Goal: Task Accomplishment & Management: Complete application form

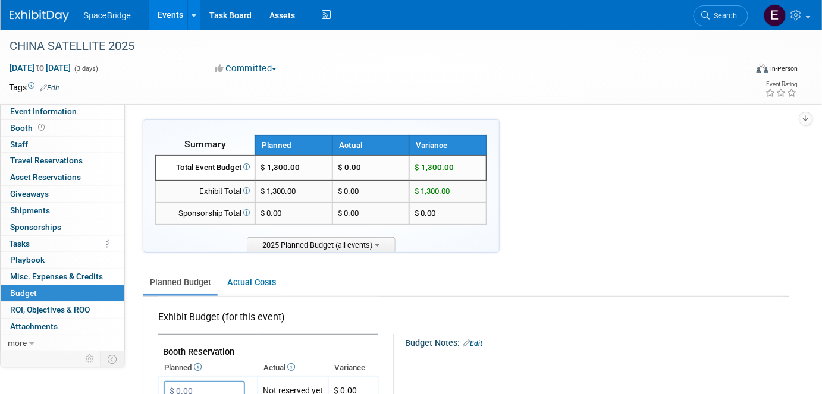
click at [58, 112] on span "Event Information" at bounding box center [43, 111] width 67 height 10
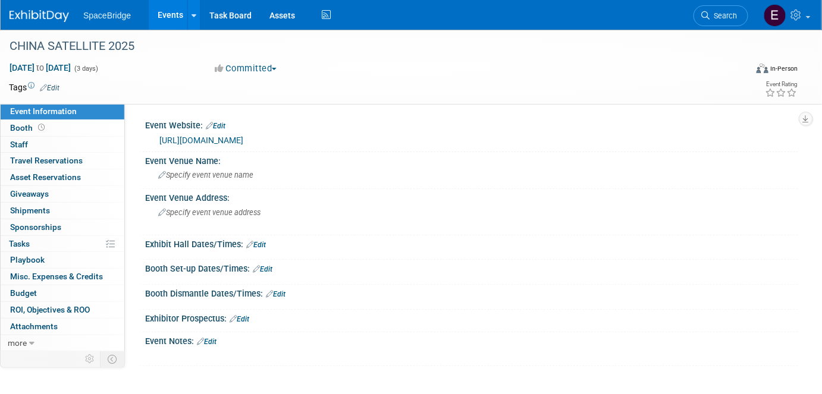
click at [243, 141] on link "https://www.satellite-china.com/index.html" at bounding box center [201, 141] width 84 height 10
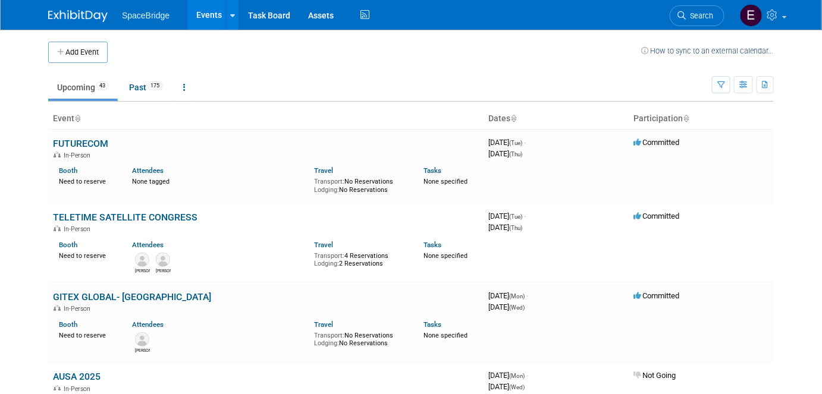
click at [86, 57] on button "Add Event" at bounding box center [77, 52] width 59 height 21
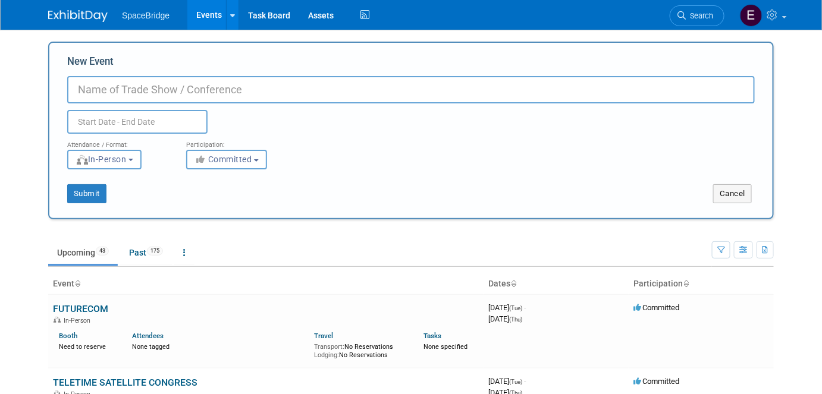
click at [312, 85] on input "New Event" at bounding box center [410, 89] width 687 height 27
paste input "CHINA SATELLITE 2025"
type input "CHINA SATELLITE 2026"
click at [144, 121] on input "text" at bounding box center [137, 122] width 140 height 24
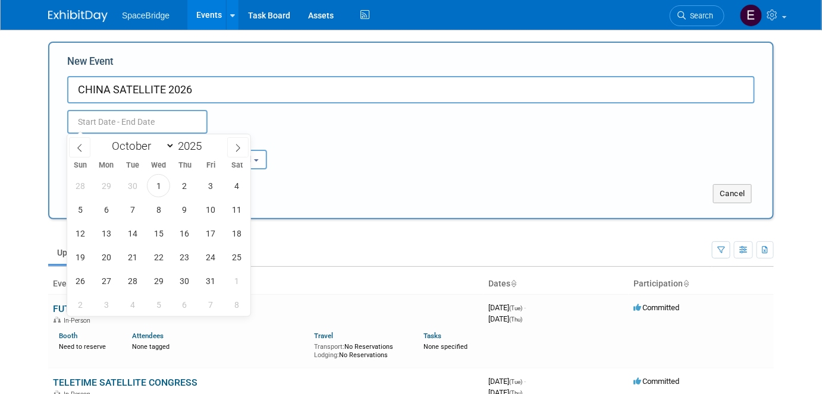
click at [205, 142] on span at bounding box center [206, 142] width 8 height 7
type input "2026"
click at [156, 251] on span "21" at bounding box center [158, 257] width 23 height 23
click at [209, 256] on span "23" at bounding box center [210, 257] width 23 height 23
type input "Oct 21, 2026 to Oct 23, 2026"
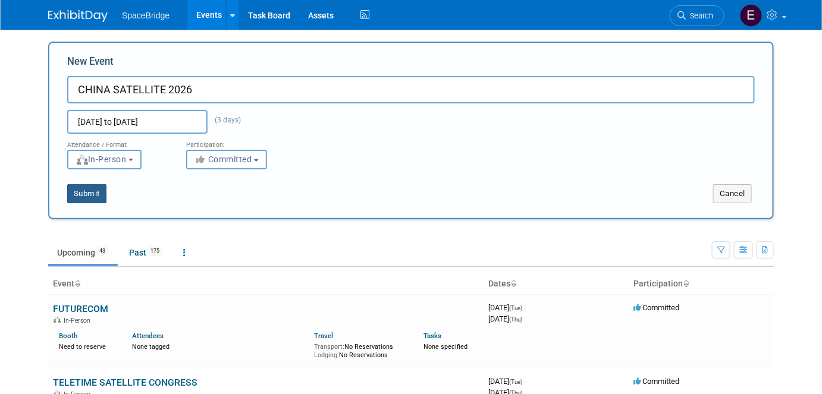
click at [95, 197] on button "Submit" at bounding box center [86, 193] width 39 height 19
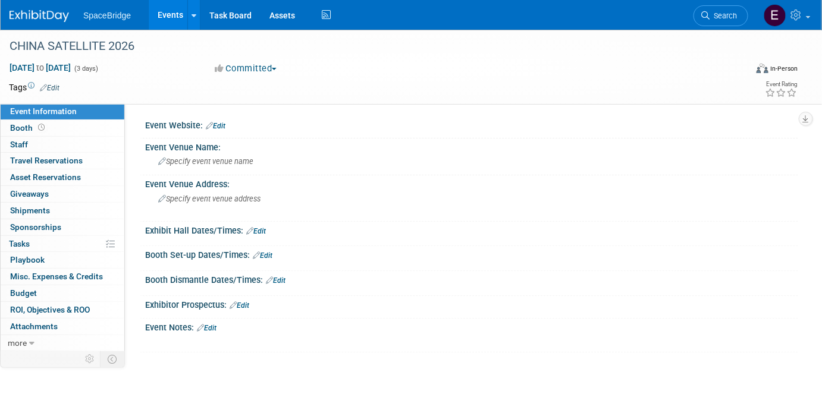
click at [30, 291] on span "Budget" at bounding box center [23, 293] width 27 height 10
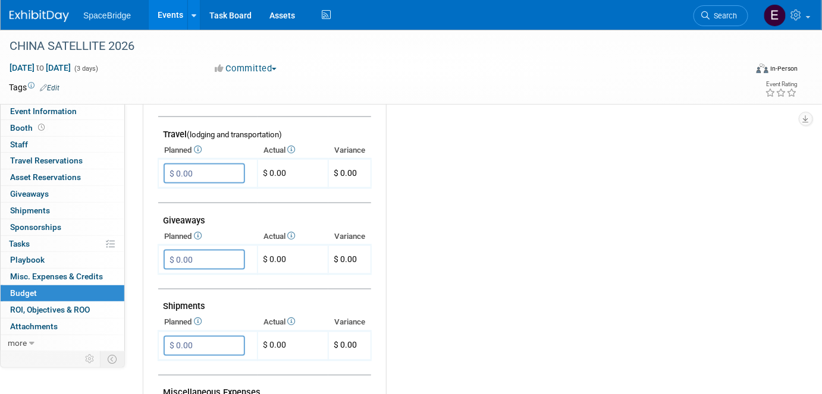
scroll to position [486, 0]
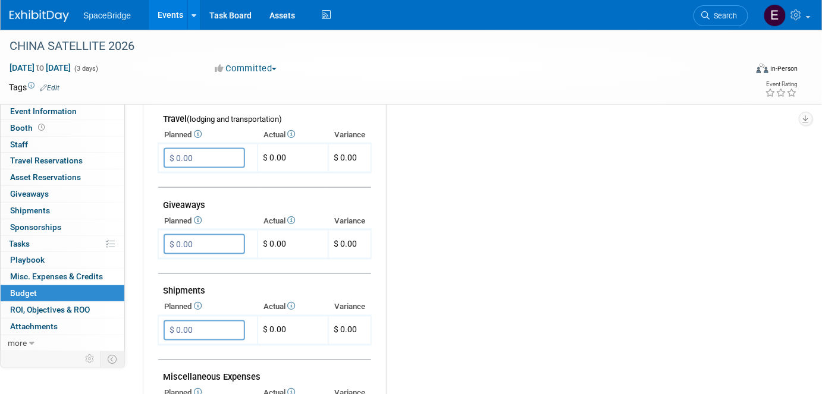
click at [200, 154] on input "$ 0.00" at bounding box center [204, 158] width 81 height 20
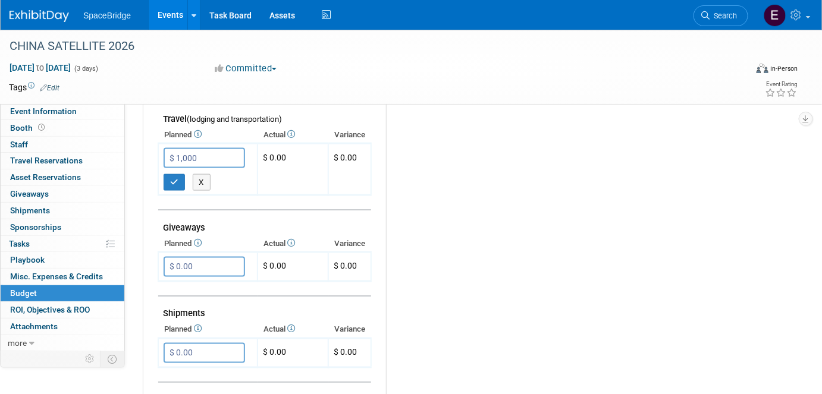
type input "$ 1,000.00"
click at [170, 178] on icon "button" at bounding box center [174, 182] width 8 height 8
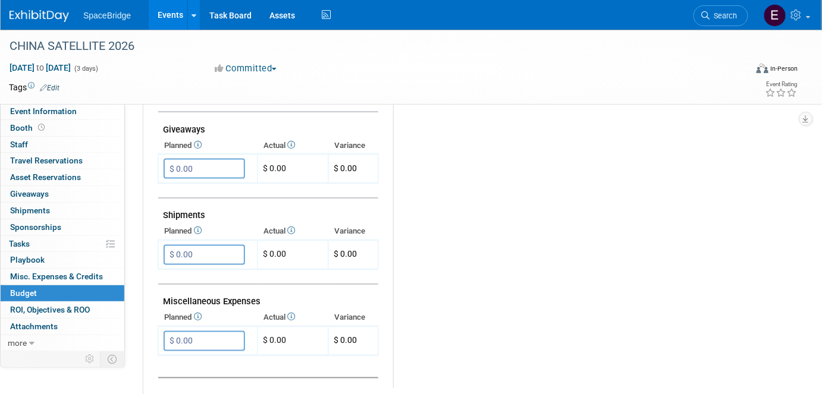
scroll to position [702, 0]
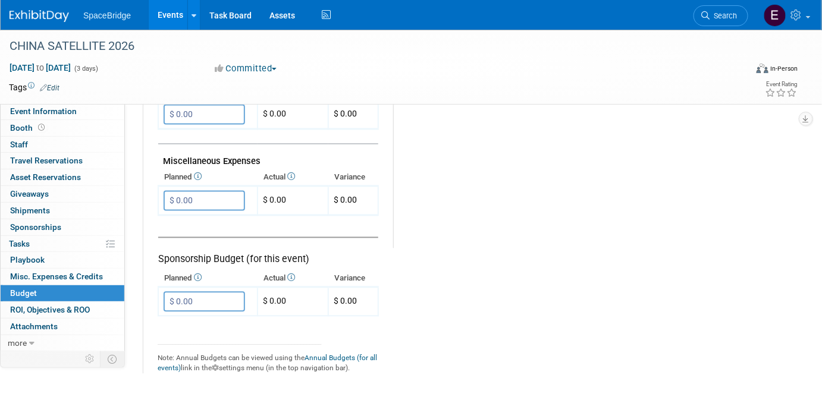
click at [203, 295] on input "$ 0.00" at bounding box center [204, 302] width 81 height 20
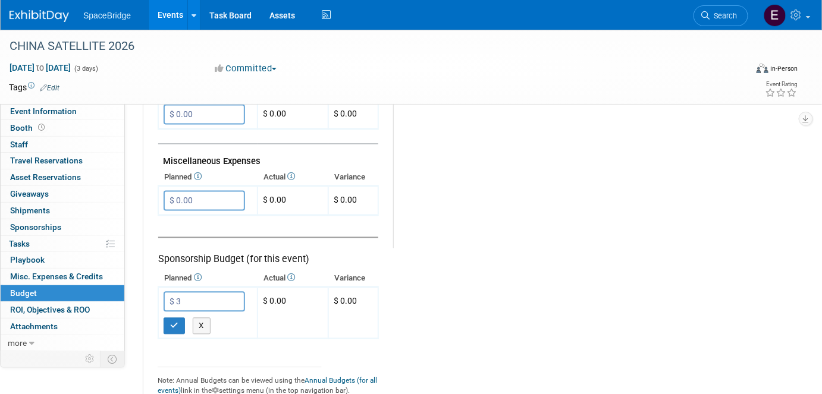
type input "$"
click at [200, 318] on button "X" at bounding box center [202, 326] width 18 height 17
type input "$ 0.00"
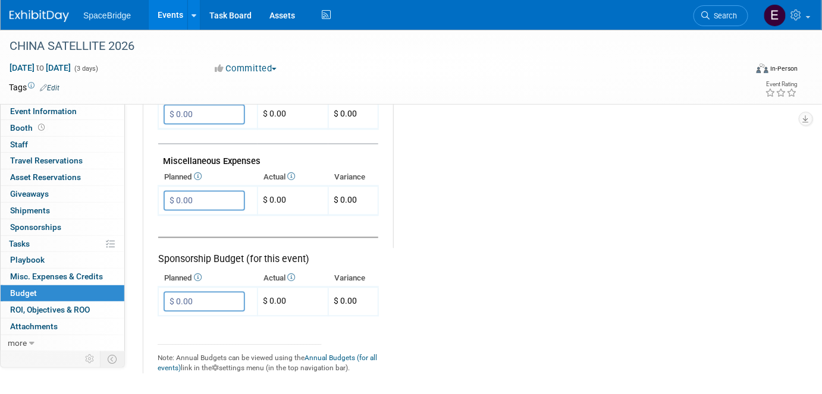
click at [210, 193] on input "$ 0.00" at bounding box center [204, 201] width 81 height 20
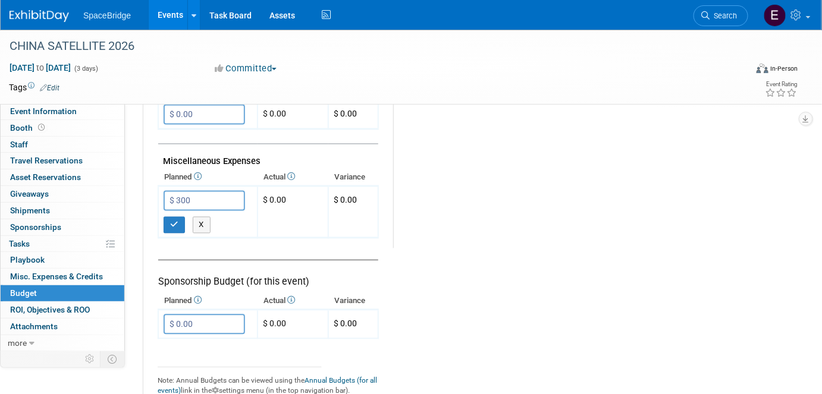
type input "$ 300.00"
click at [177, 221] on icon "button" at bounding box center [174, 225] width 8 height 8
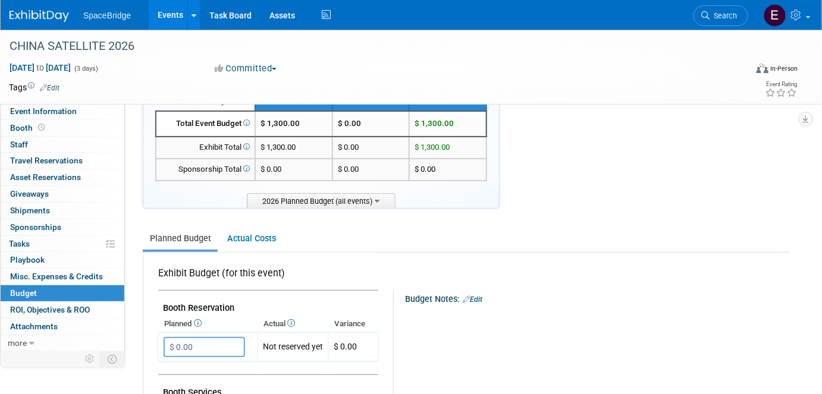
scroll to position [0, 0]
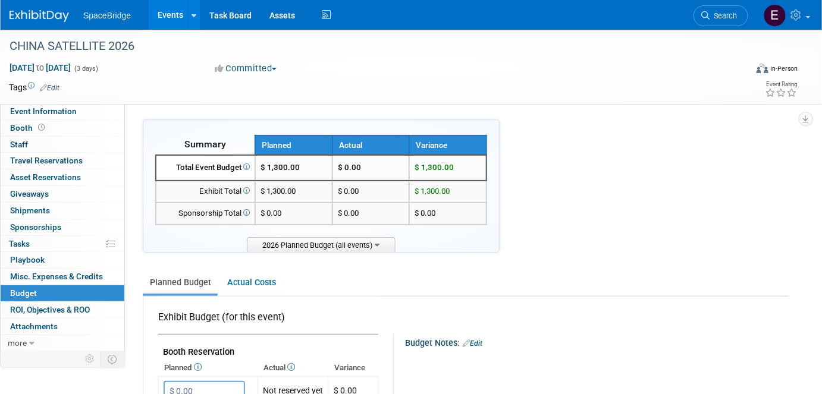
click at [43, 12] on img at bounding box center [39, 16] width 59 height 12
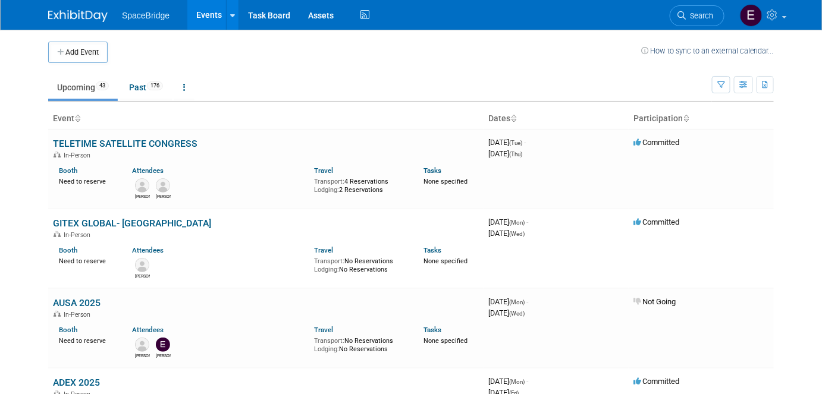
click at [98, 56] on button "Add Event" at bounding box center [77, 52] width 59 height 21
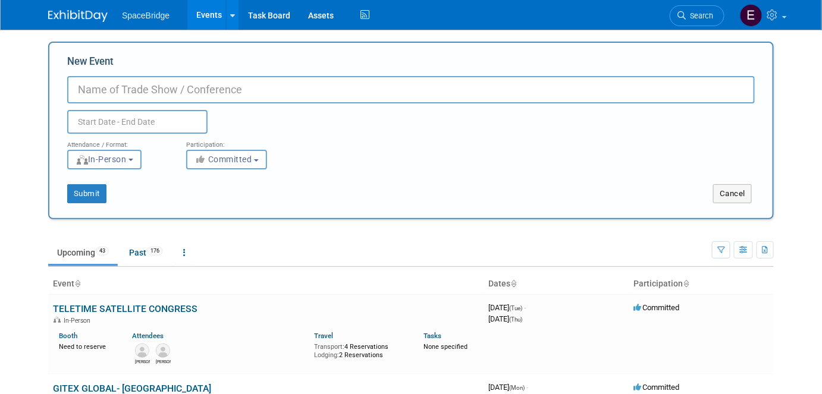
paste input "SILICON VALLEY SPACE WEEK- Satellite Innovation 2025"
type input "SILICON VALLEY SPACE WEEK- Satellite Innovation 2025"
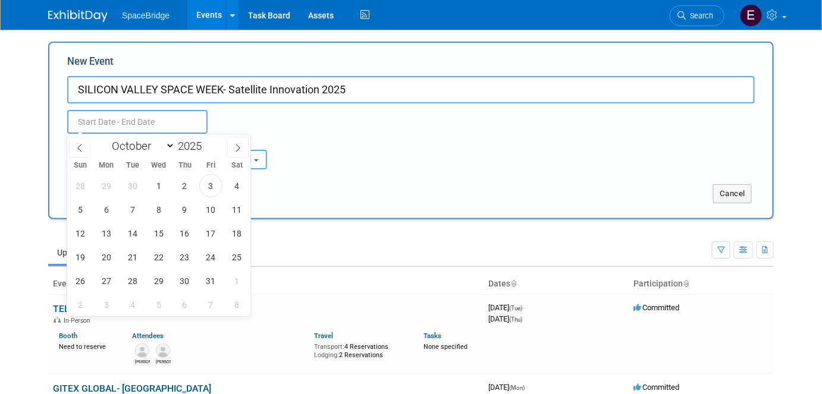
click at [134, 127] on input "text" at bounding box center [137, 122] width 140 height 24
click at [207, 142] on span at bounding box center [206, 142] width 8 height 7
type input "2026"
click at [109, 281] on span "26" at bounding box center [106, 280] width 23 height 23
click at [162, 282] on span "28" at bounding box center [158, 280] width 23 height 23
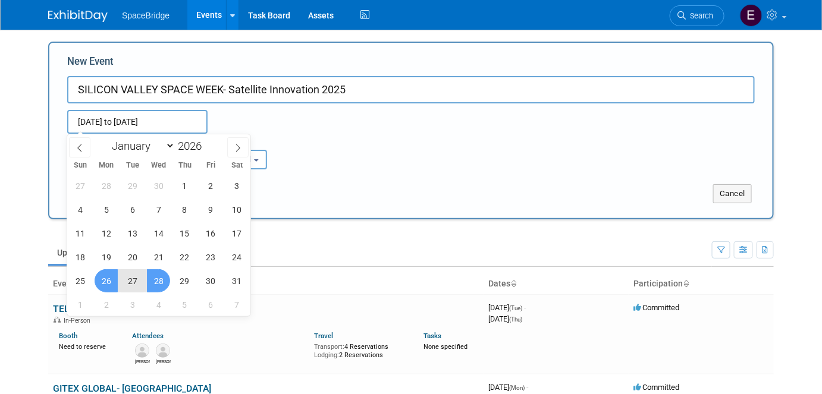
type input "Oct 26, 2026 to Oct 28, 2026"
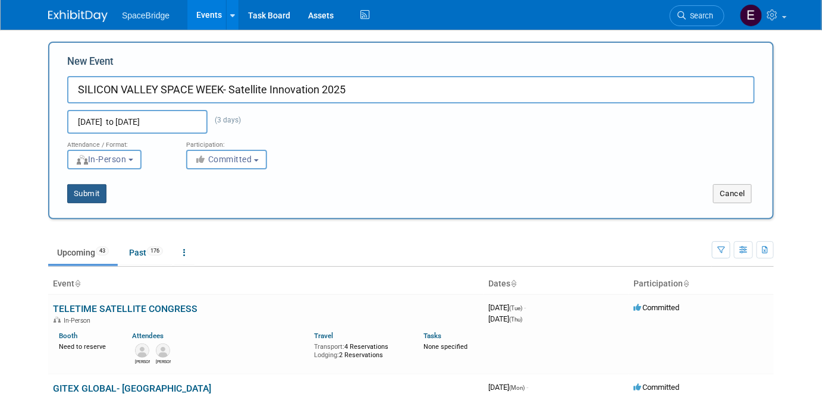
click at [86, 195] on button "Submit" at bounding box center [86, 193] width 39 height 19
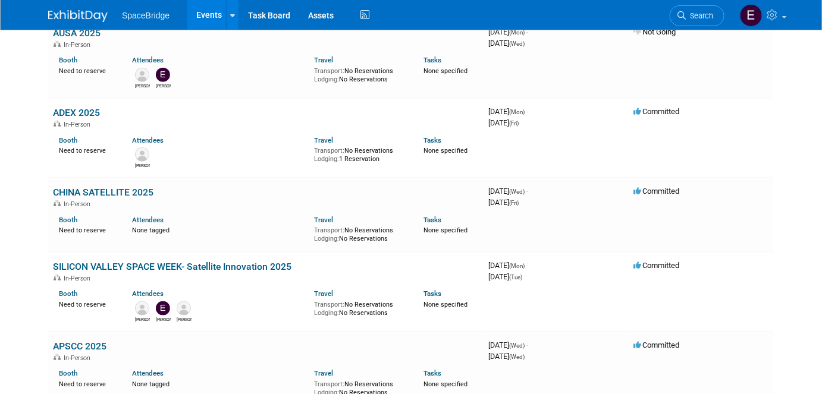
click at [207, 261] on link "SILICON VALLEY SPACE WEEK- Satellite Innovation 2025" at bounding box center [172, 266] width 238 height 11
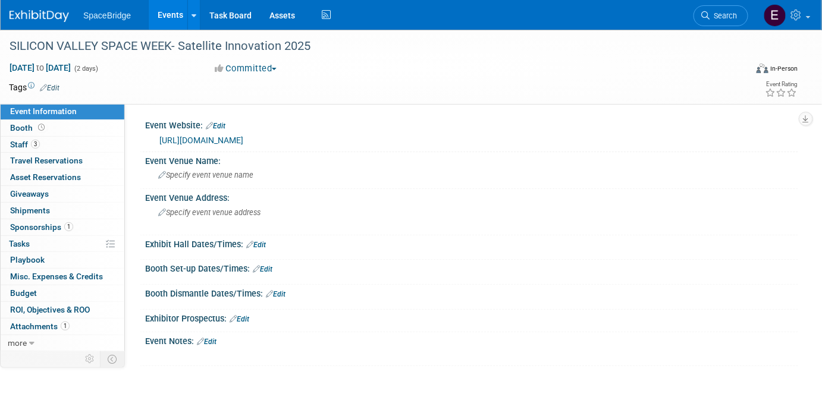
click at [249, 140] on div "[URL][DOMAIN_NAME]" at bounding box center [474, 141] width 630 height 14
drag, startPoint x: 190, startPoint y: 142, endPoint x: 154, endPoint y: 144, distance: 36.4
click at [154, 144] on div "[URL][DOMAIN_NAME]" at bounding box center [471, 139] width 635 height 17
copy link "[URL][DOMAIN_NAME]"
click at [33, 294] on span "Budget" at bounding box center [23, 293] width 27 height 10
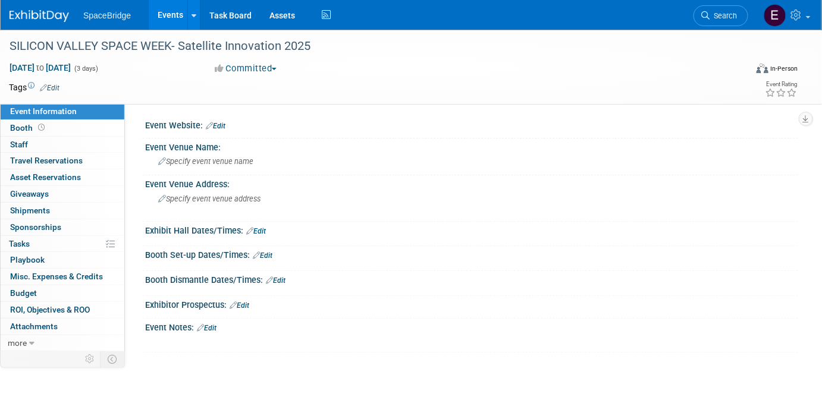
click at [225, 128] on link "Edit" at bounding box center [216, 126] width 20 height 8
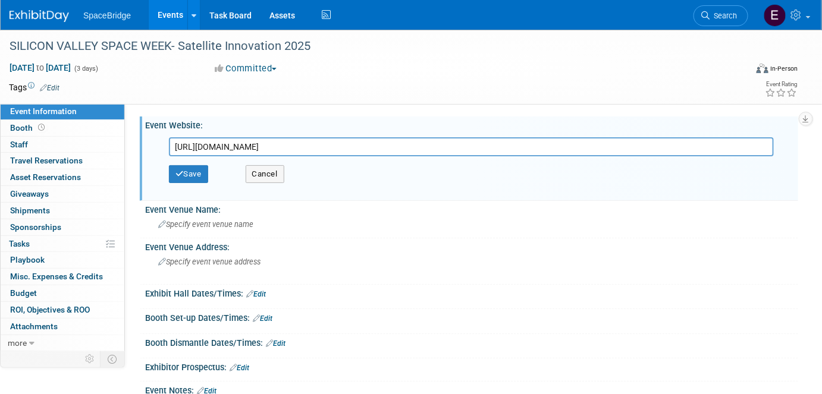
type input "[URL][DOMAIN_NAME]"
click at [205, 178] on button "Save" at bounding box center [188, 174] width 39 height 18
